Goal: Task Accomplishment & Management: Use online tool/utility

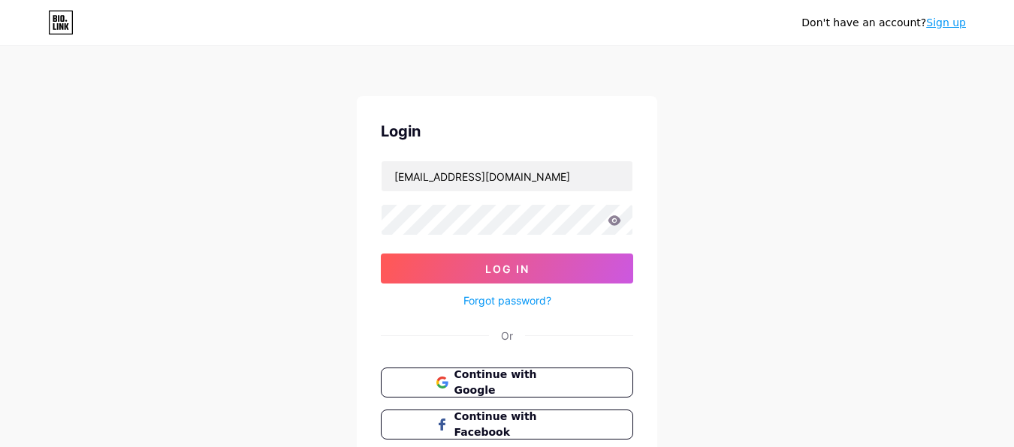
type input "[EMAIL_ADDRESS][DOMAIN_NAME]"
click at [495, 237] on form "[EMAIL_ADDRESS][DOMAIN_NAME] Log In Forgot password?" at bounding box center [507, 235] width 252 height 149
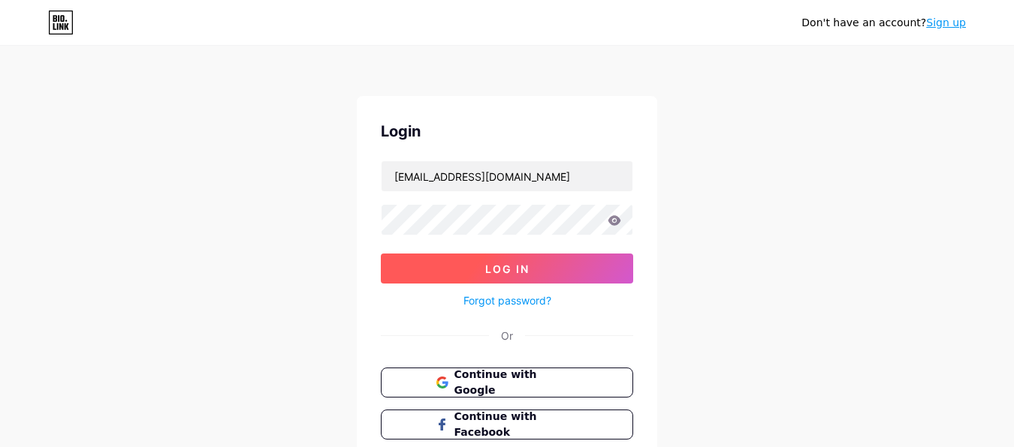
click at [524, 269] on span "Log In" at bounding box center [507, 269] width 44 height 13
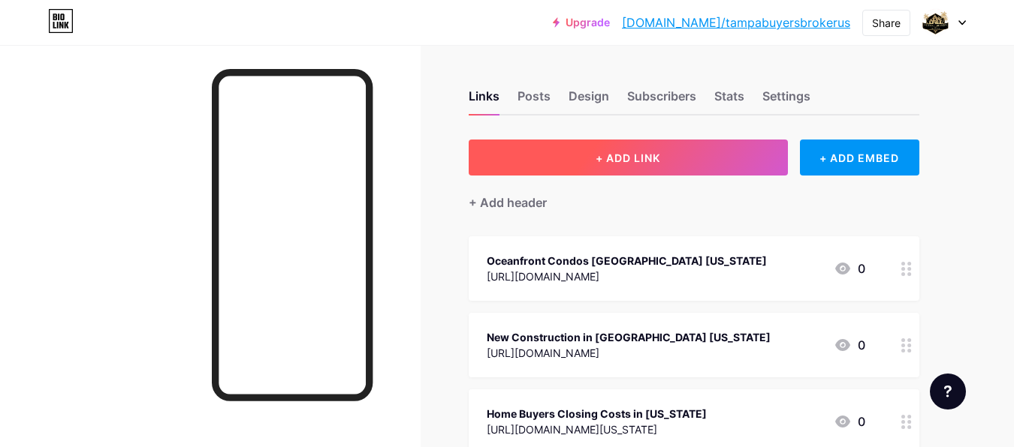
click at [630, 155] on span "+ ADD LINK" at bounding box center [627, 158] width 65 height 13
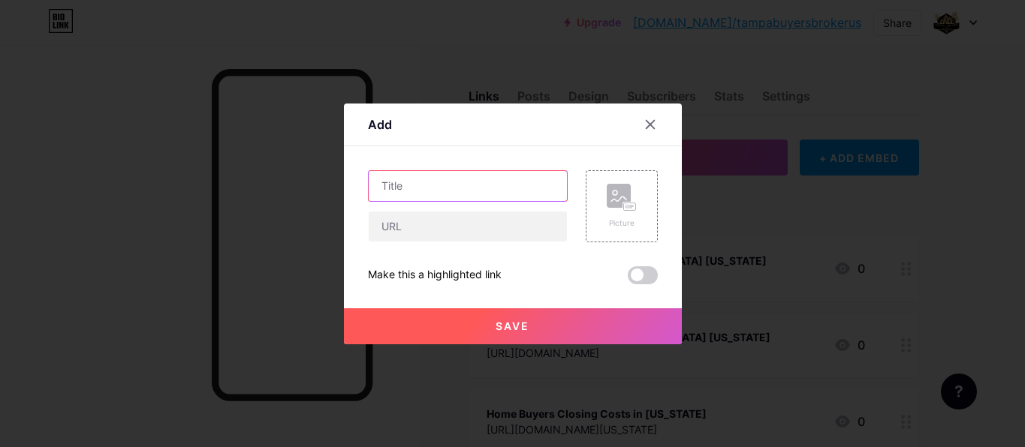
click at [471, 190] on input "text" at bounding box center [468, 186] width 198 height 30
paste input "Oceanfront Condos in [GEOGRAPHIC_DATA][US_STATE]"
type input "Oceanfront Condos in [GEOGRAPHIC_DATA][US_STATE]"
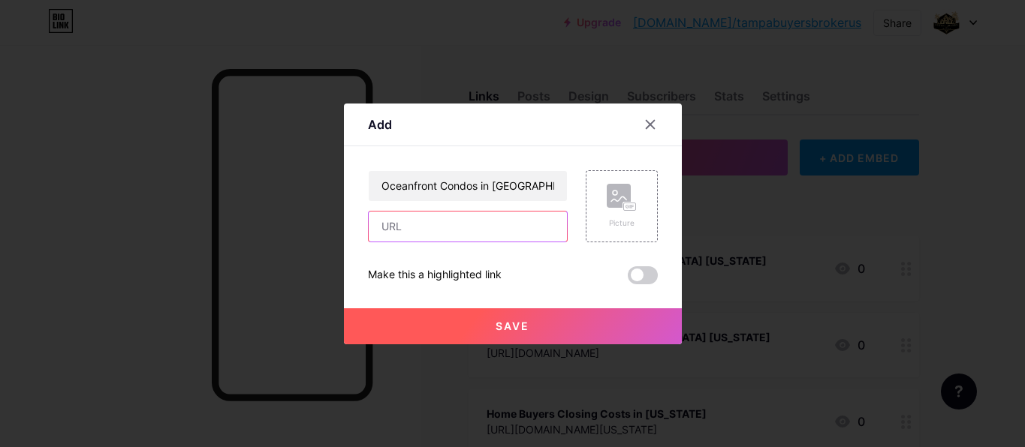
click at [430, 226] on input "text" at bounding box center [468, 227] width 198 height 30
paste input "[URL][DOMAIN_NAME][DOMAIN_NAME]"
type input "[URL][DOMAIN_NAME][DOMAIN_NAME]"
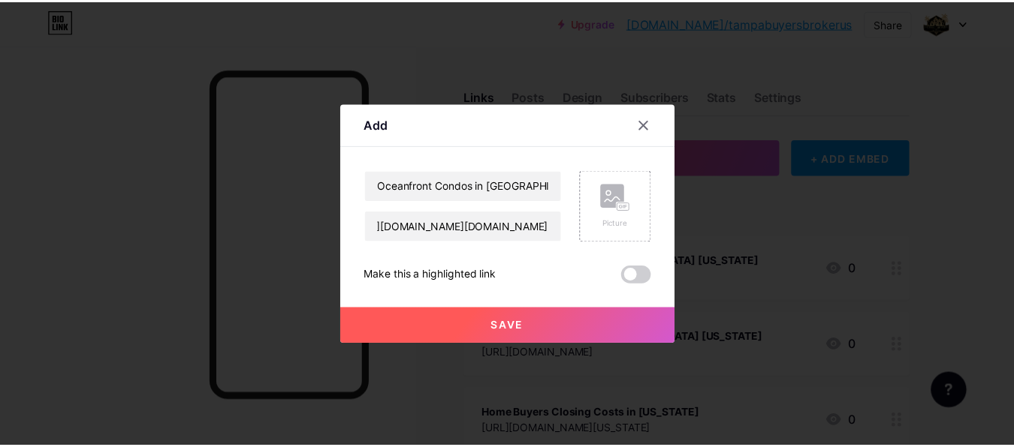
scroll to position [0, 0]
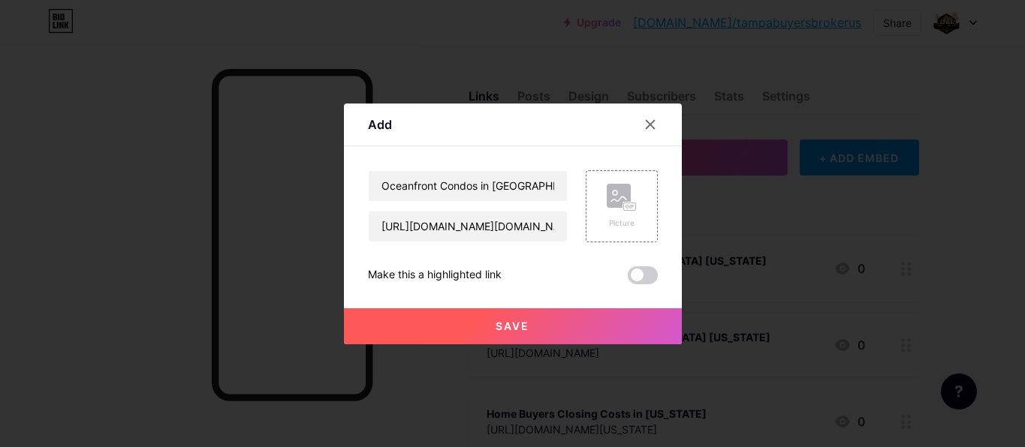
click at [522, 331] on span "Save" at bounding box center [513, 326] width 34 height 13
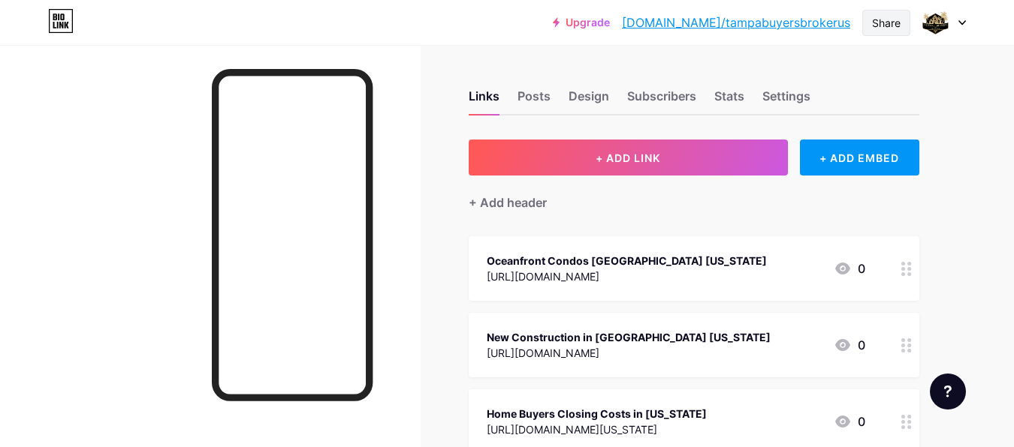
click at [884, 26] on div "Share" at bounding box center [886, 23] width 29 height 16
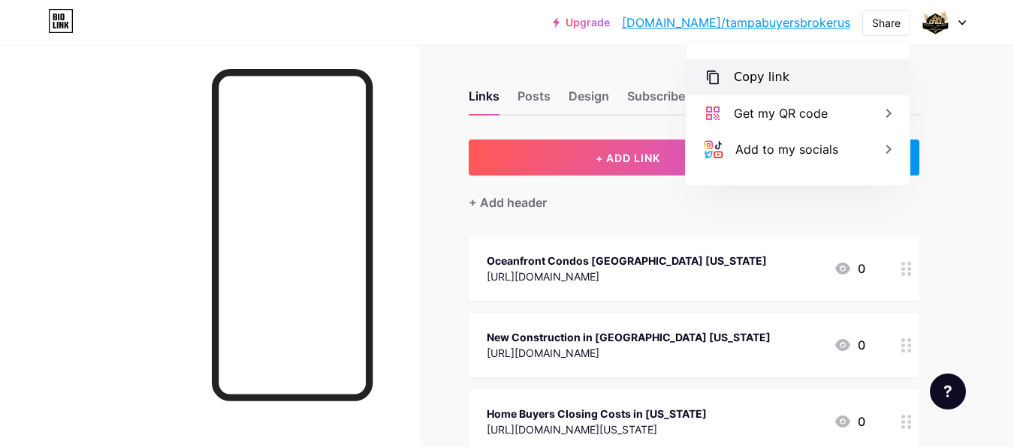
click at [759, 82] on div "Copy link" at bounding box center [762, 77] width 56 height 18
